Goal: Information Seeking & Learning: Check status

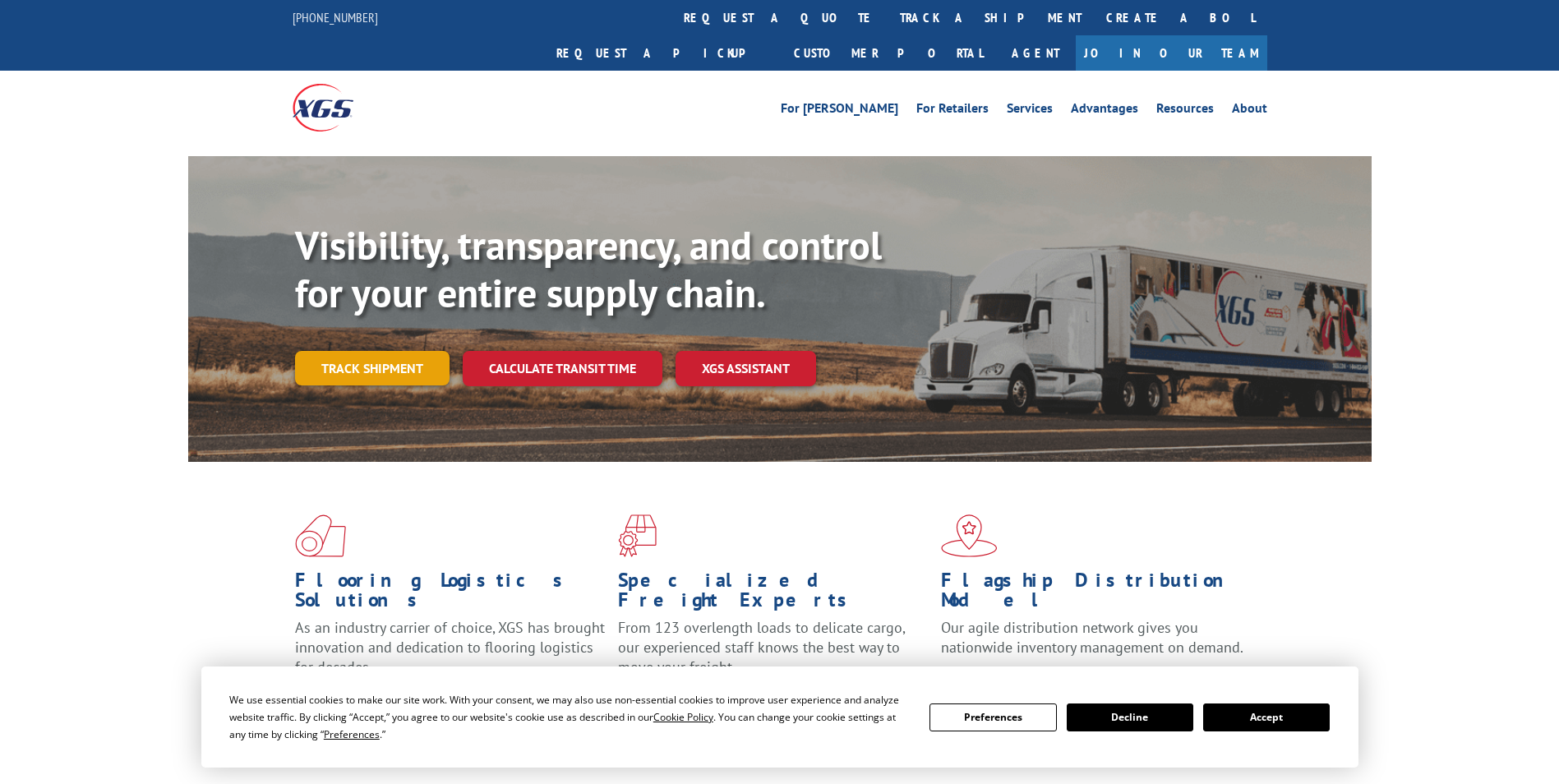
click at [386, 351] on link "Track shipment" at bounding box center [372, 367] width 154 height 35
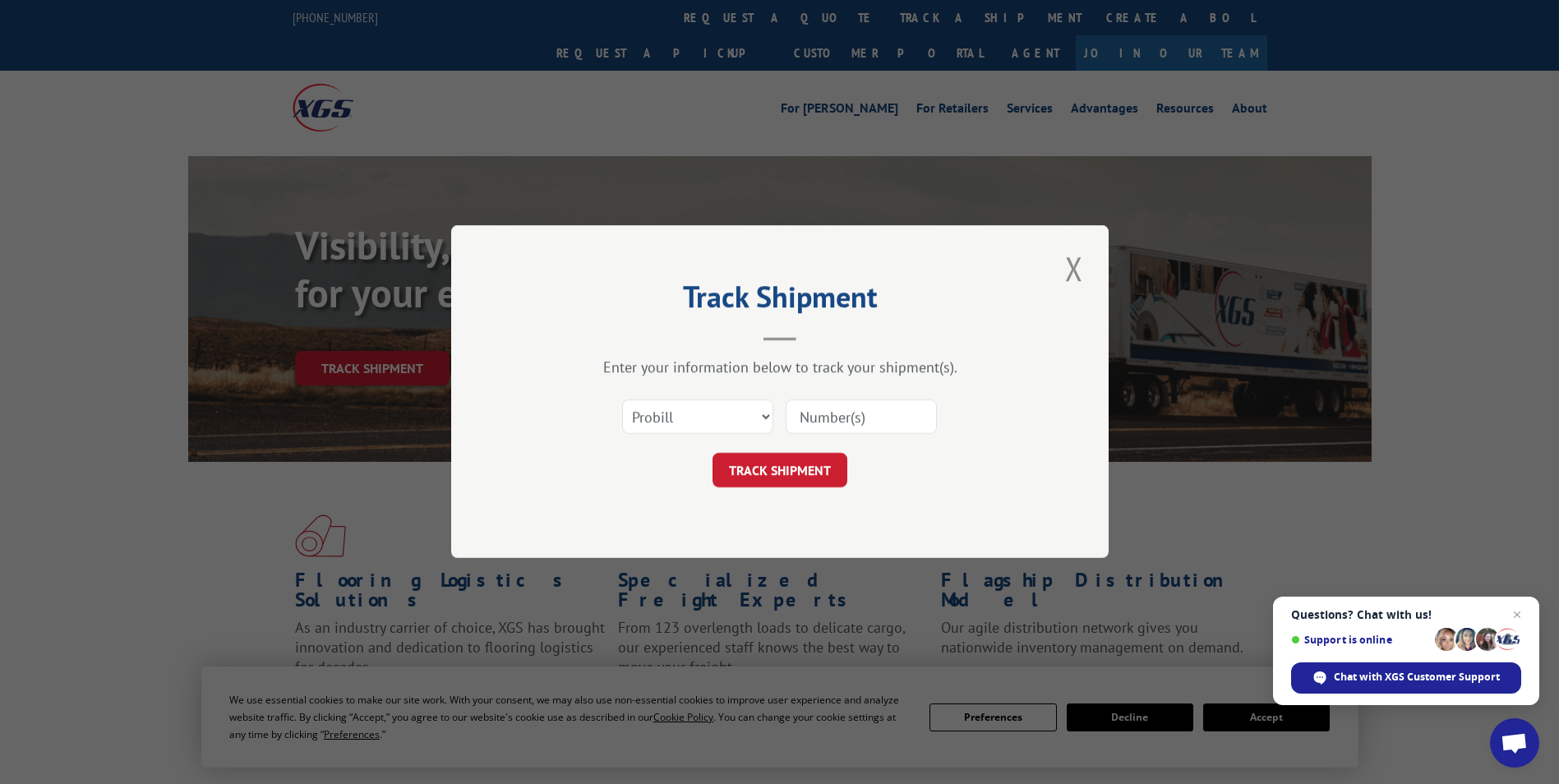
click at [847, 424] on input at bounding box center [861, 417] width 152 height 35
paste input "15379336"
type input "15379336"
click at [808, 466] on button "TRACK SHIPMENT" at bounding box center [780, 471] width 135 height 35
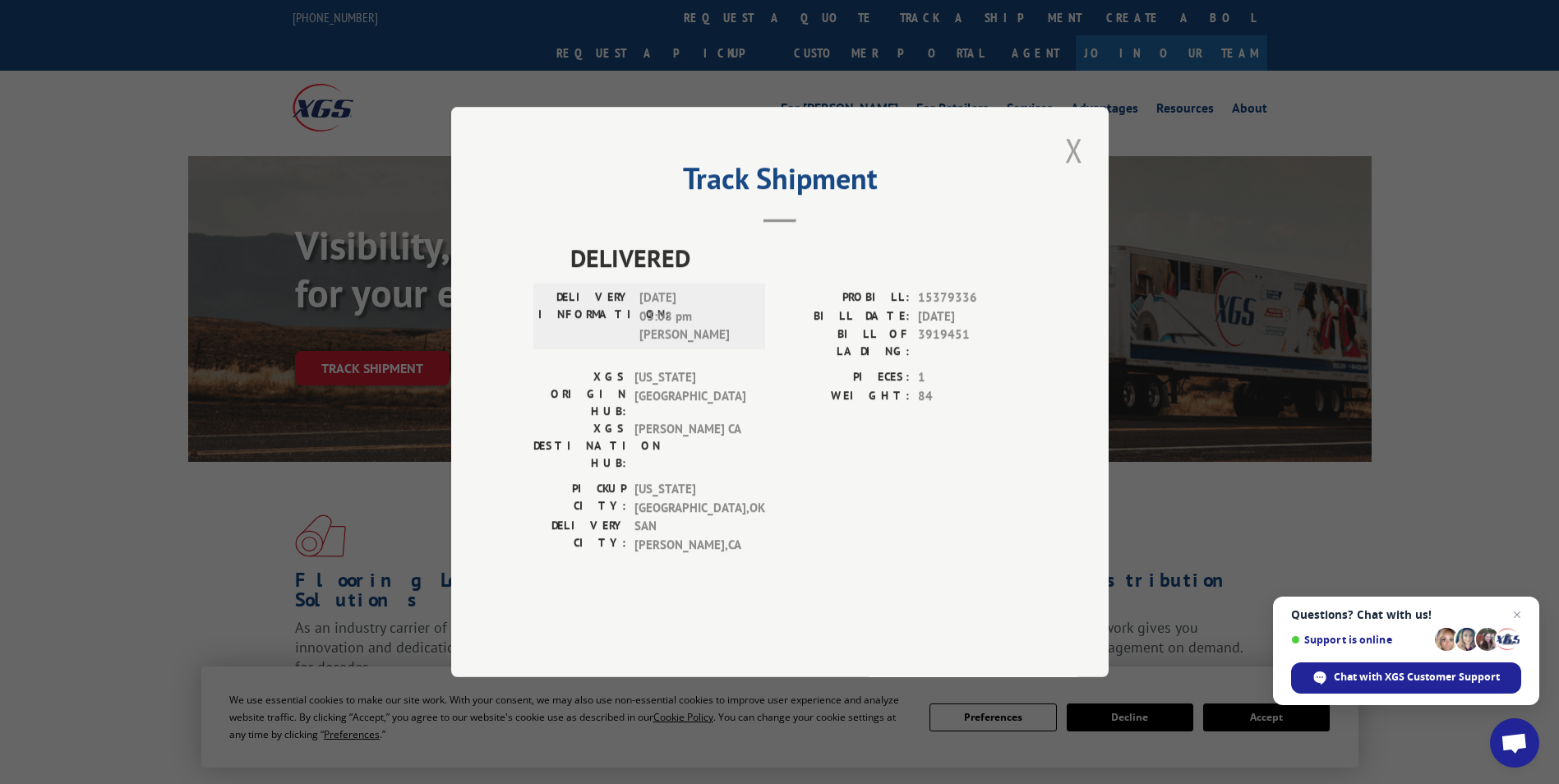
click at [1077, 173] on button "Close modal" at bounding box center [1074, 149] width 28 height 45
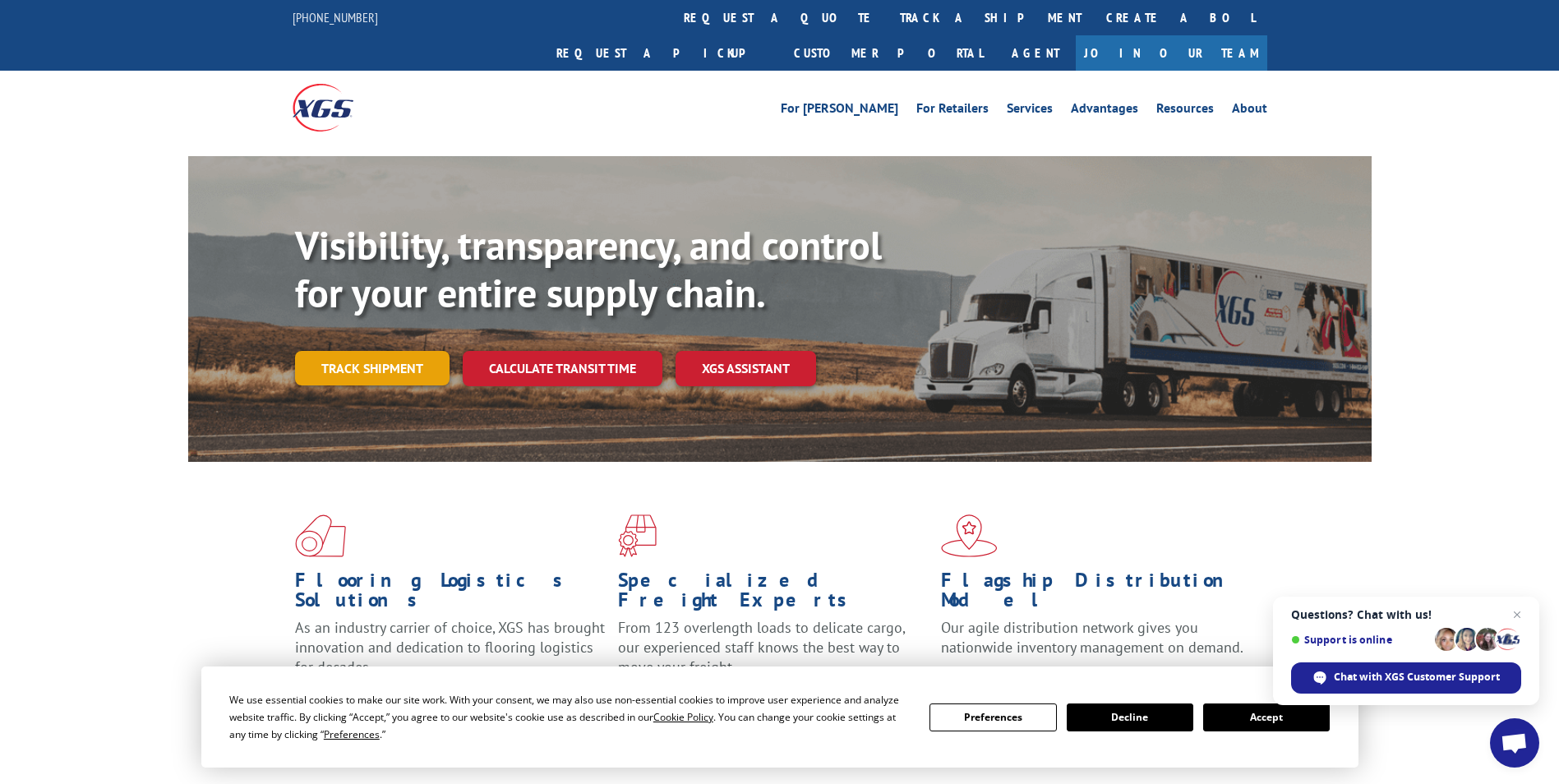
click at [371, 351] on link "Track shipment" at bounding box center [372, 367] width 154 height 35
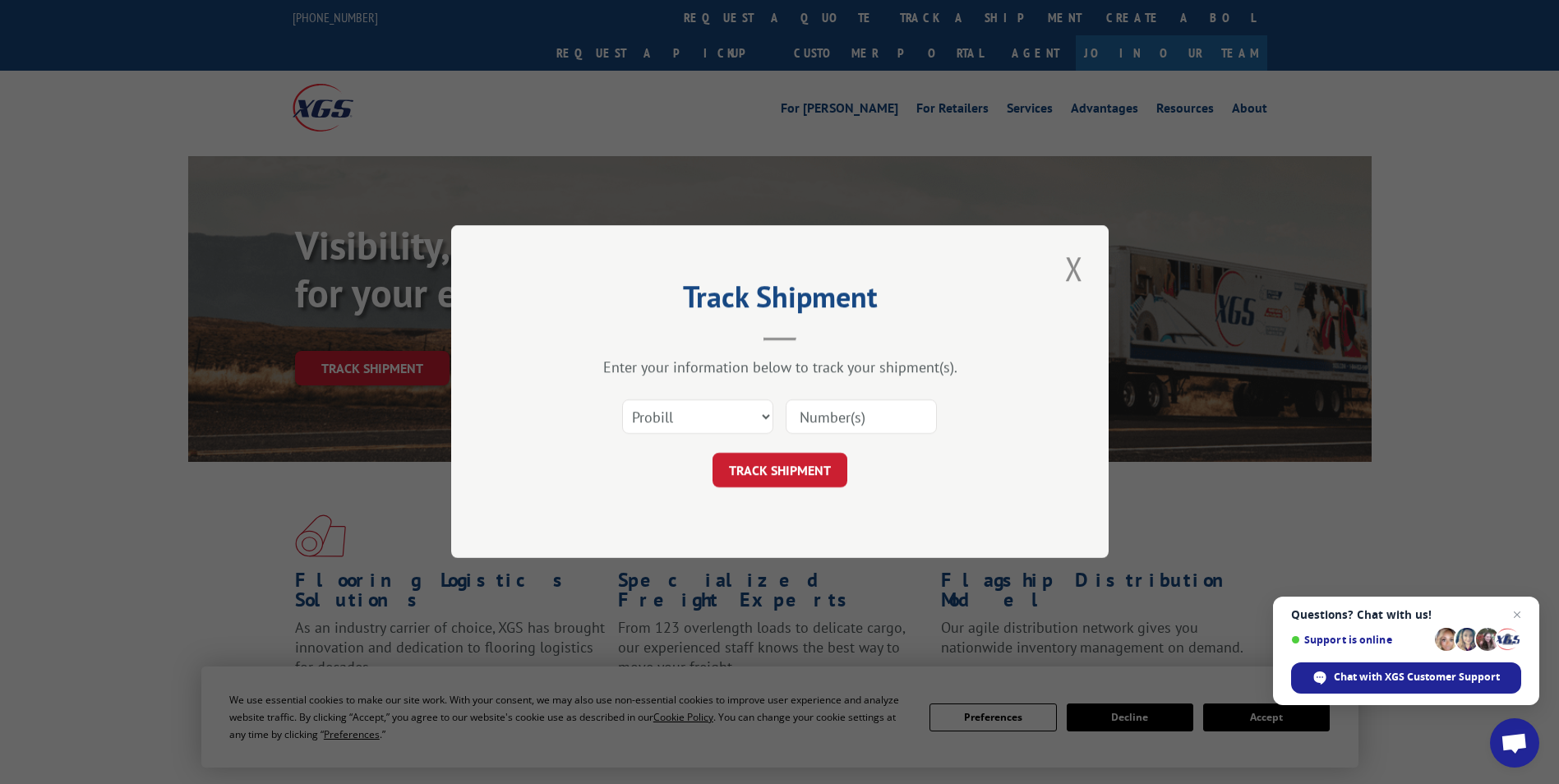
click at [850, 422] on input at bounding box center [861, 417] width 152 height 35
paste input "15379748"
type input "15379748"
click at [796, 467] on button "TRACK SHIPMENT" at bounding box center [780, 471] width 135 height 35
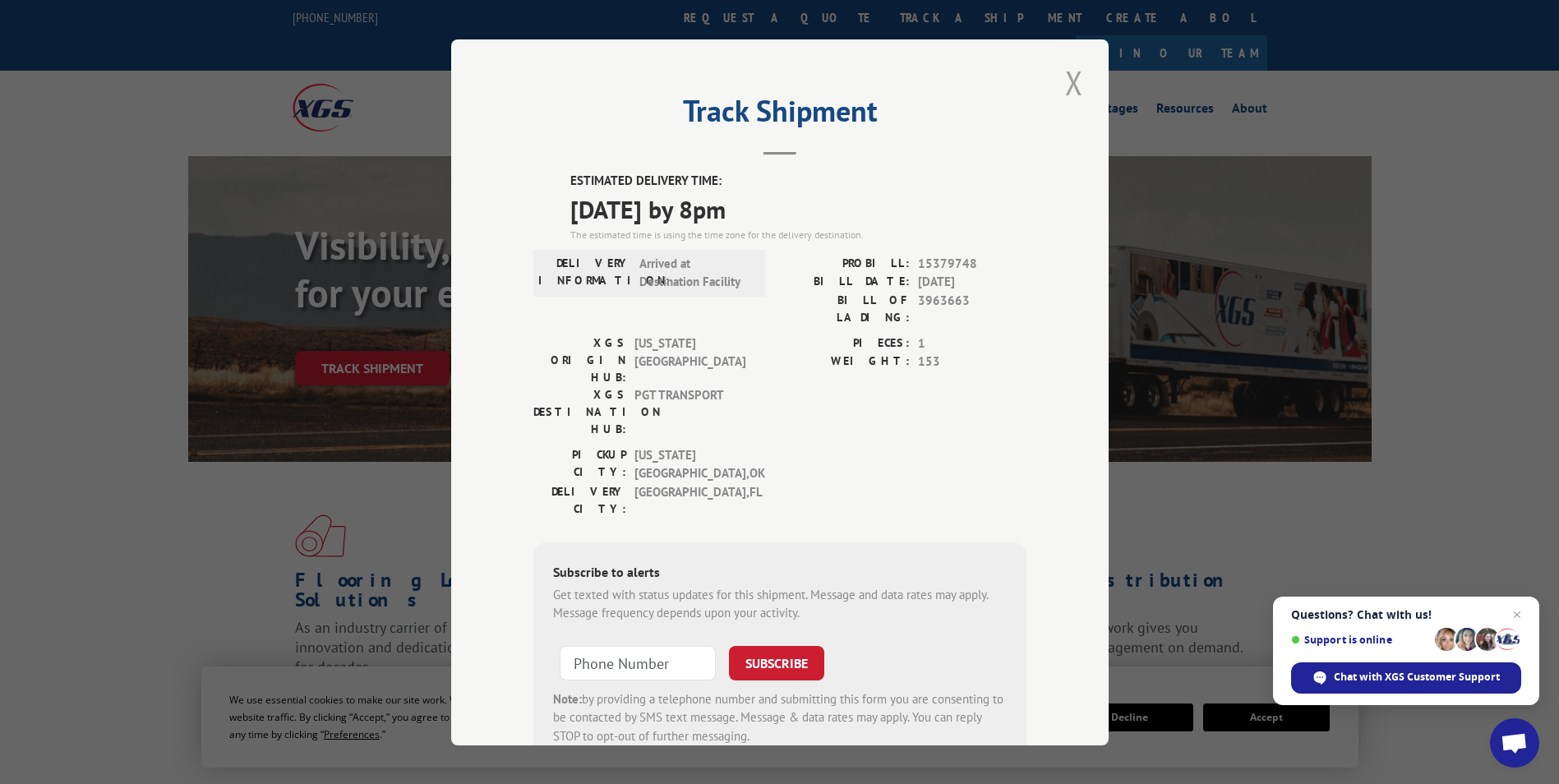
drag, startPoint x: 1075, startPoint y: 75, endPoint x: 1031, endPoint y: 102, distance: 51.6
click at [1075, 75] on button "Close modal" at bounding box center [1074, 82] width 28 height 45
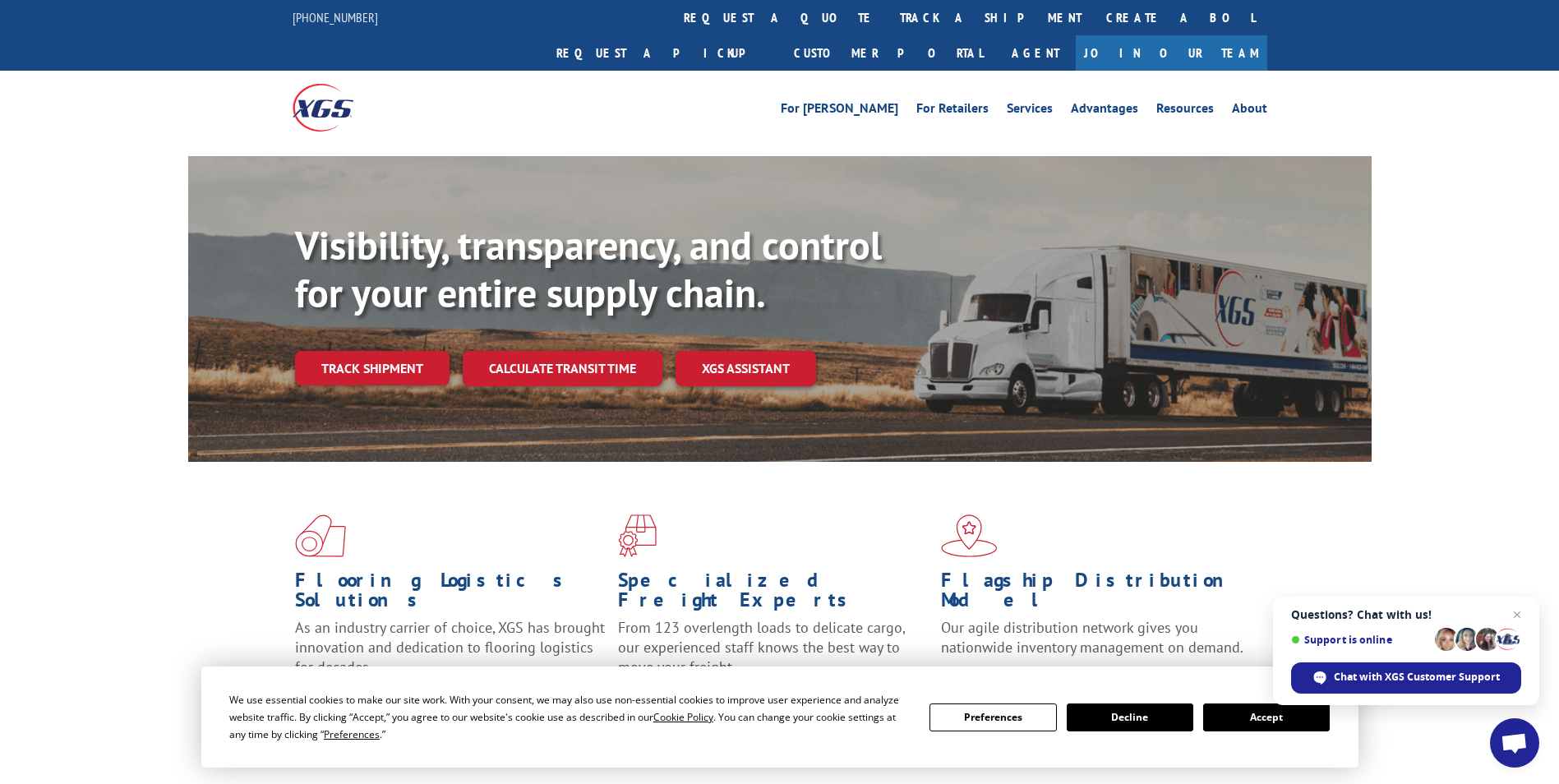
click at [373, 351] on link "Track shipment" at bounding box center [372, 367] width 154 height 35
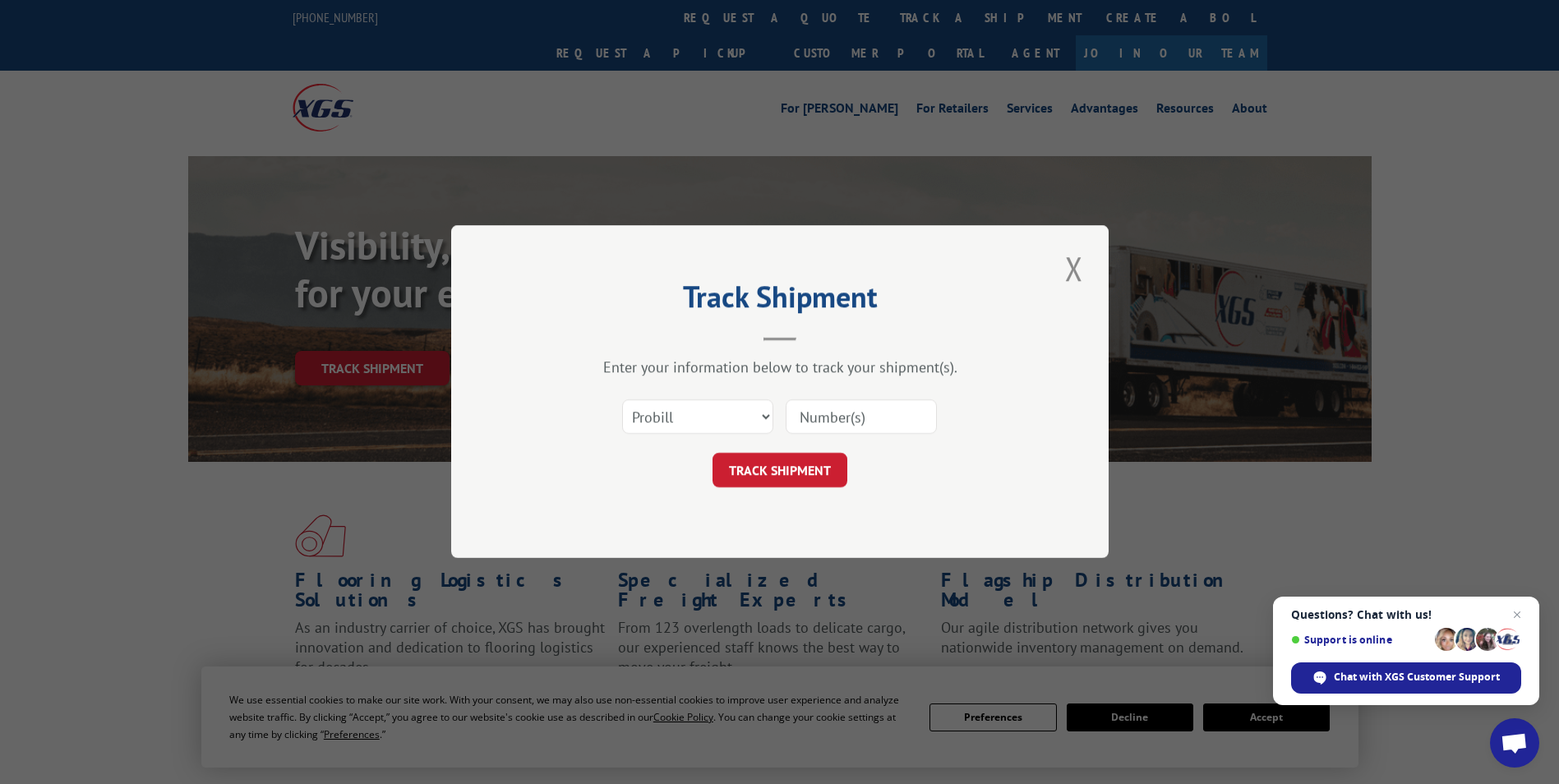
click at [875, 406] on input at bounding box center [861, 417] width 152 height 35
paste input "15379801"
type input "15379801"
click at [765, 472] on button "TRACK SHIPMENT" at bounding box center [780, 471] width 135 height 35
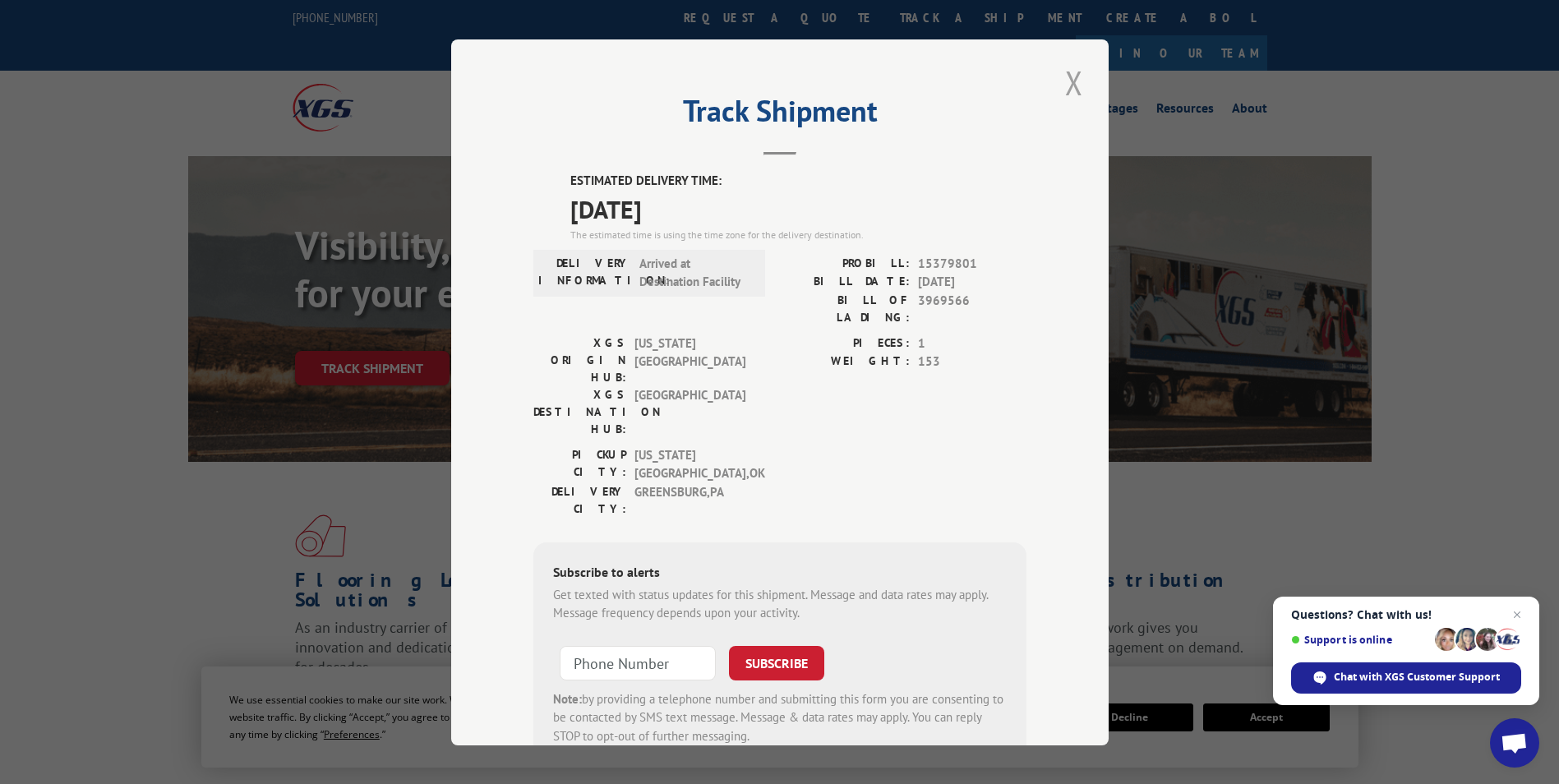
click at [1064, 80] on button "Close modal" at bounding box center [1074, 82] width 28 height 45
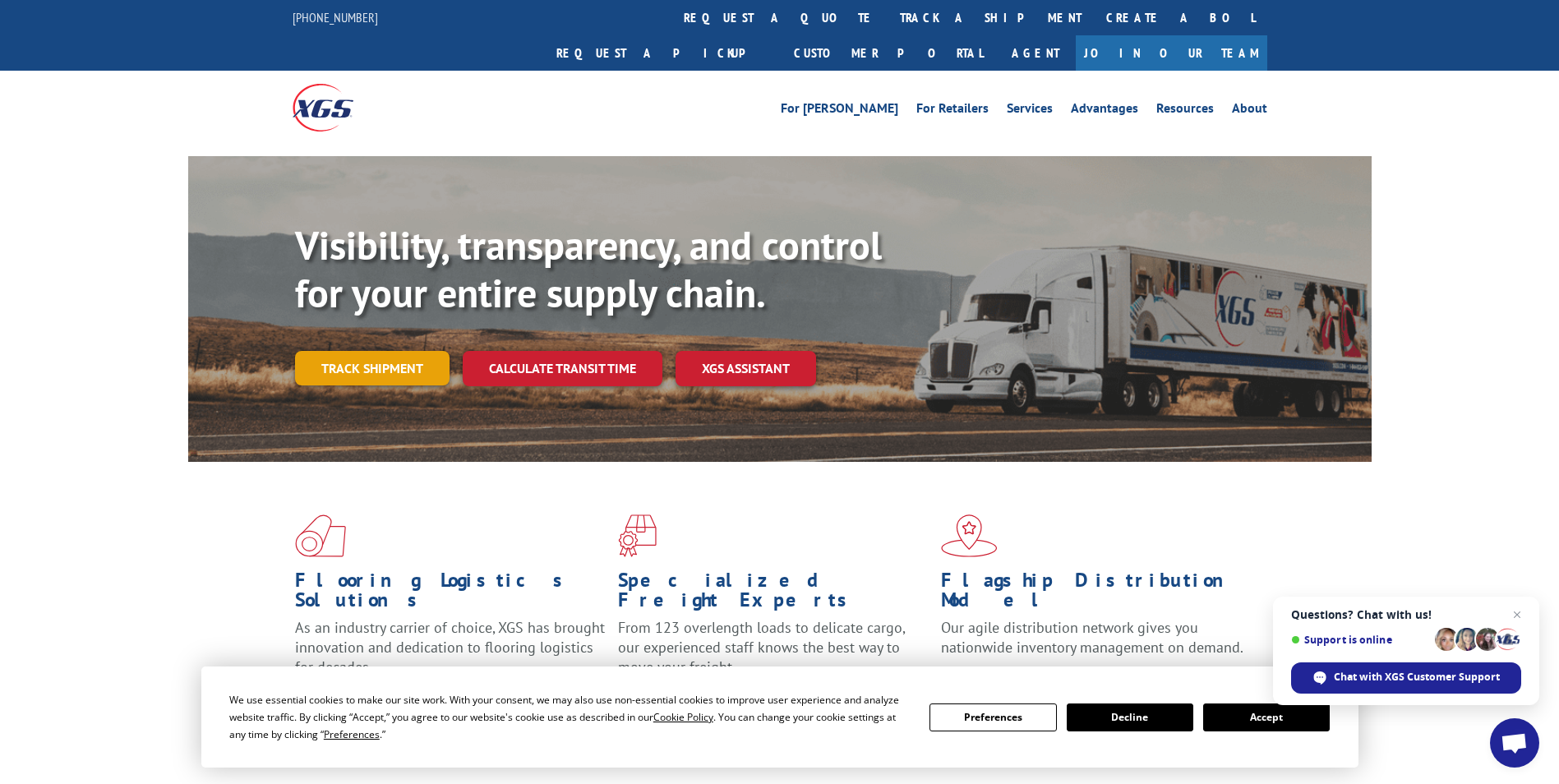
click at [398, 351] on link "Track shipment" at bounding box center [372, 367] width 154 height 35
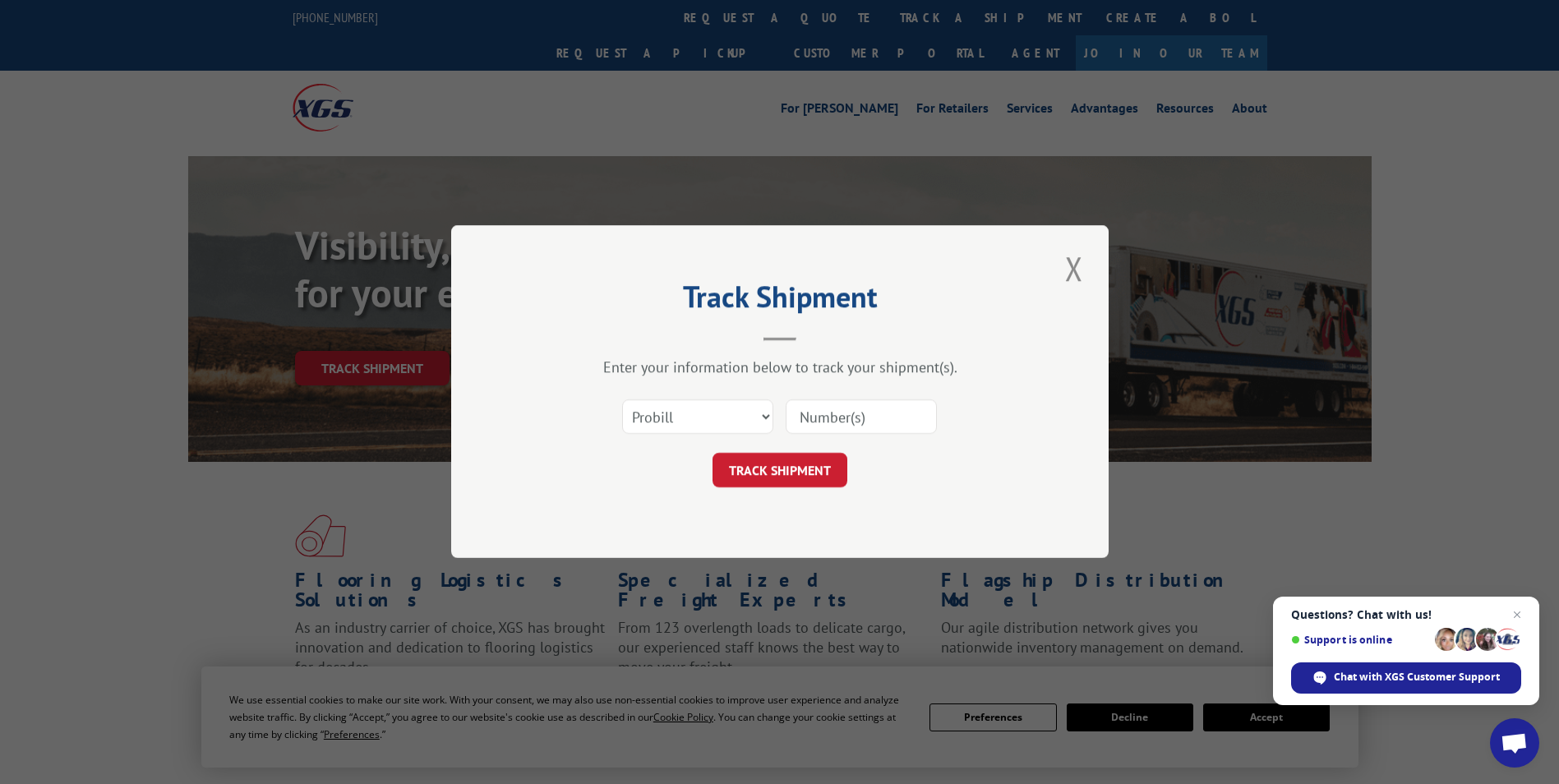
click at [919, 413] on input at bounding box center [861, 417] width 152 height 35
paste input "15379828"
type input "15379828"
click at [775, 467] on button "TRACK SHIPMENT" at bounding box center [780, 471] width 135 height 35
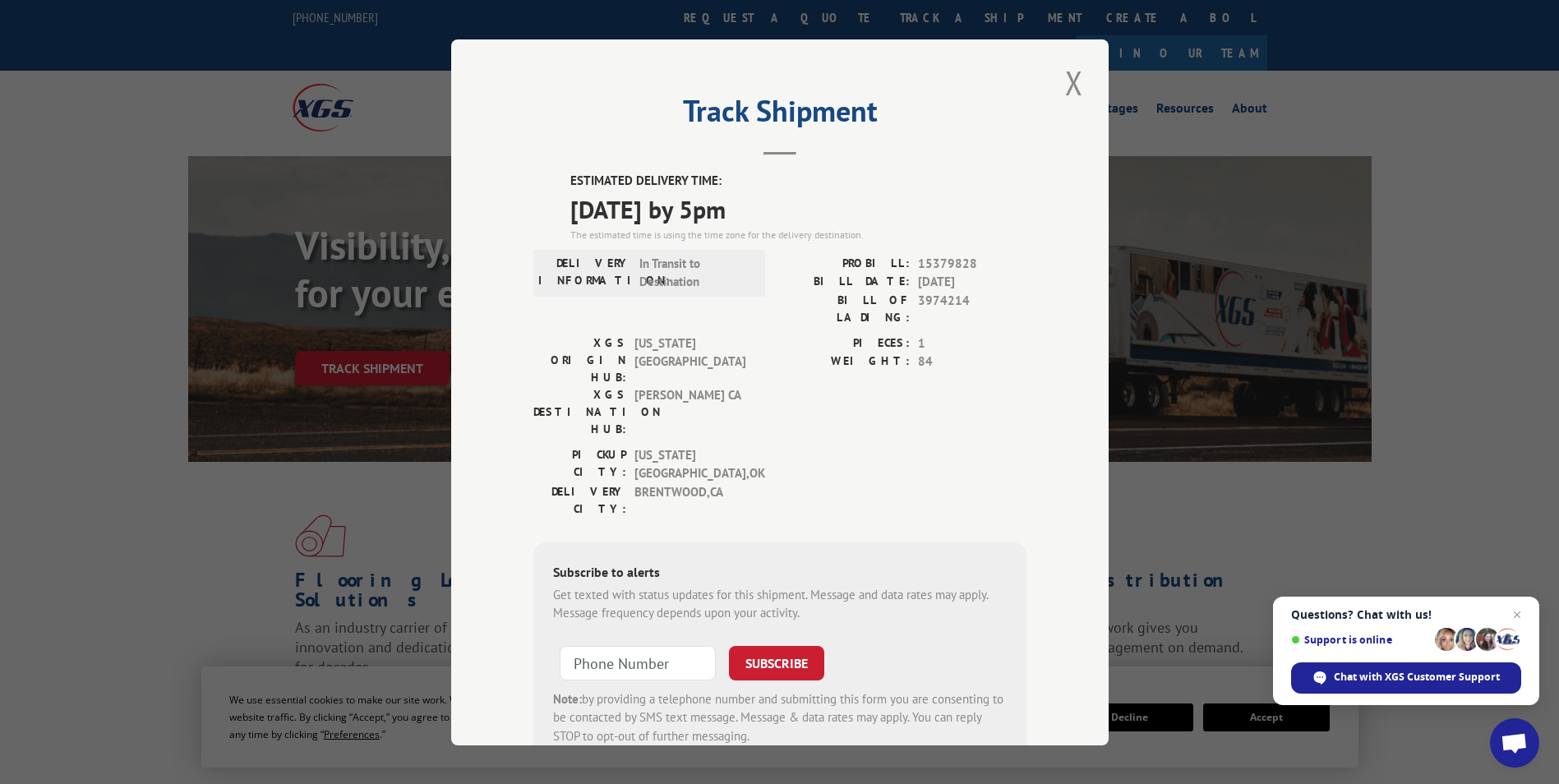
click at [1070, 86] on button "Close modal" at bounding box center [1074, 82] width 28 height 45
